Goal: Task Accomplishment & Management: Use online tool/utility

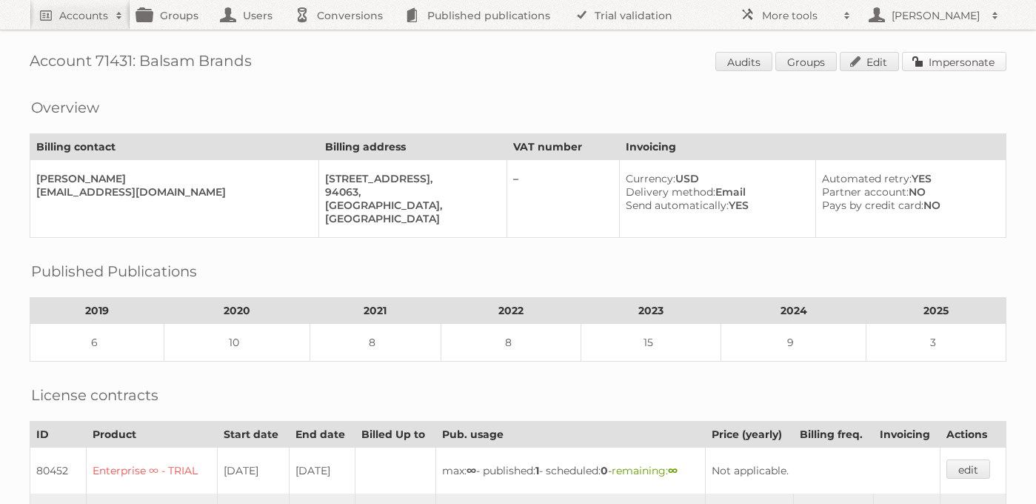
click at [953, 62] on link "Impersonate" at bounding box center [954, 61] width 104 height 19
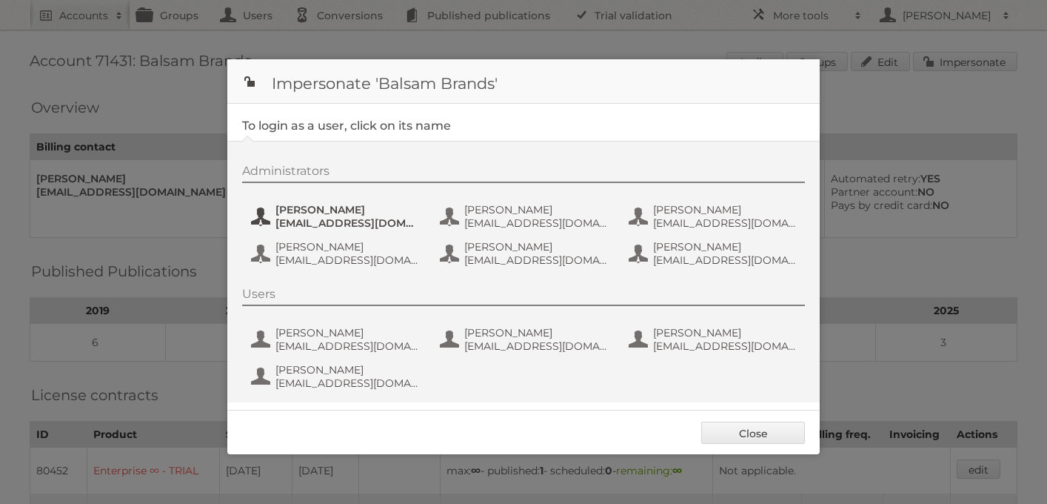
click at [319, 220] on span "arodriguez@balsambrands.com" at bounding box center [348, 222] width 144 height 13
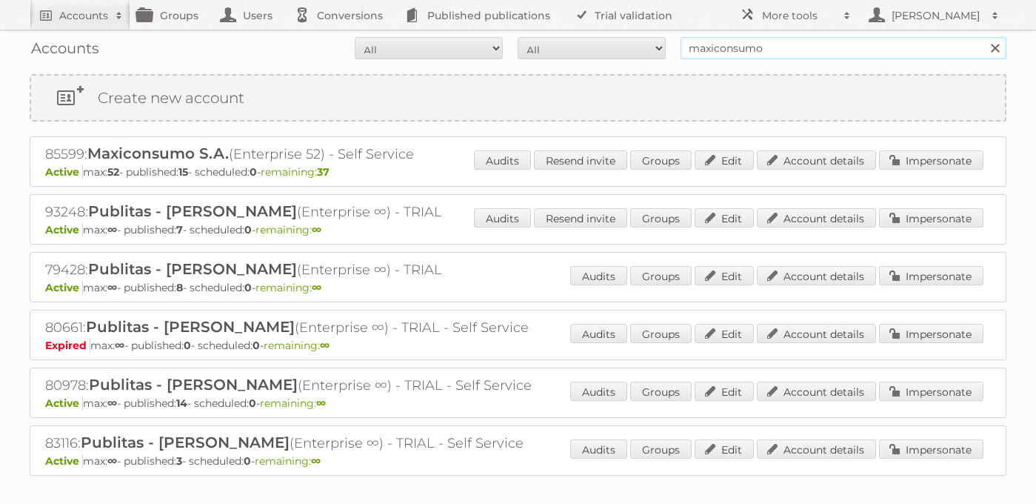
drag, startPoint x: 774, startPoint y: 49, endPoint x: 590, endPoint y: 46, distance: 184.5
click at [590, 46] on form "All Active Expired Pending All Paid Trials Self service maxiconsumo Search" at bounding box center [518, 48] width 977 height 22
click at [729, 45] on input "jafra" at bounding box center [844, 48] width 326 height 22
type input "jafra"
click at [984, 37] on input "Search" at bounding box center [995, 48] width 22 height 22
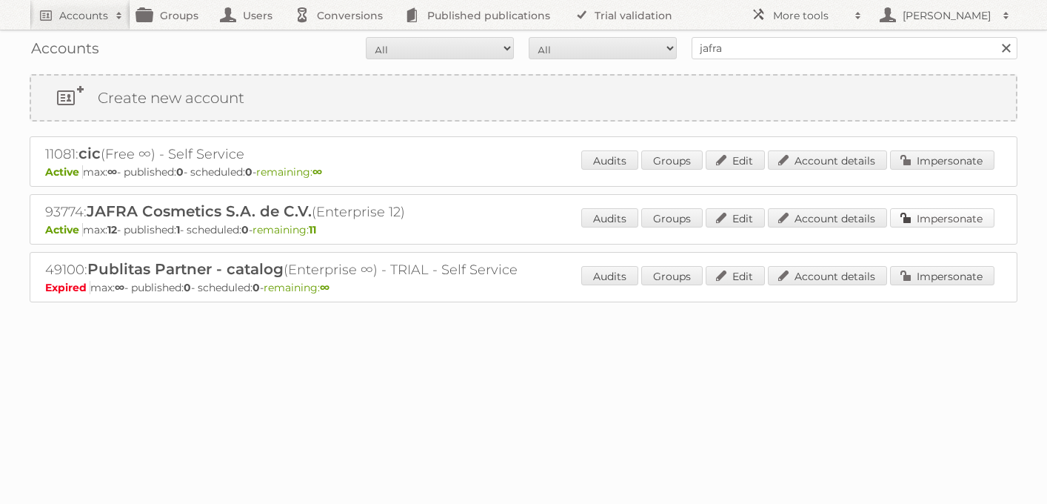
click at [927, 217] on link "Impersonate" at bounding box center [942, 217] width 104 height 19
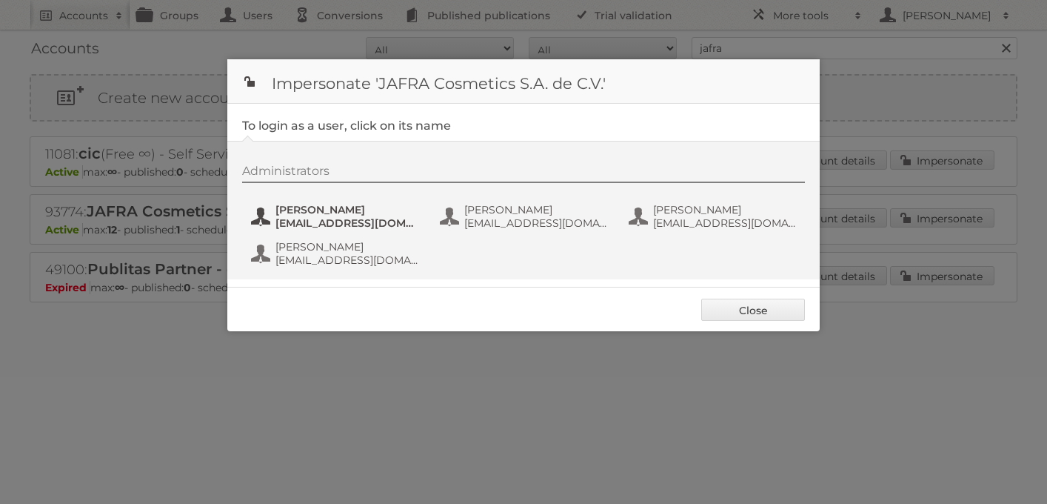
click at [371, 218] on span "[EMAIL_ADDRESS][DOMAIN_NAME]" at bounding box center [348, 222] width 144 height 13
